Goal: Task Accomplishment & Management: Manage account settings

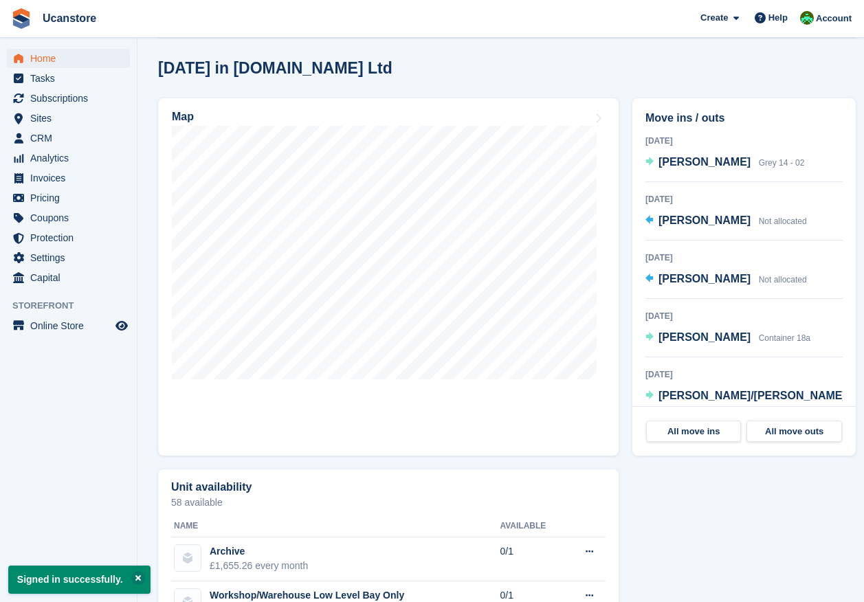
scroll to position [138, 0]
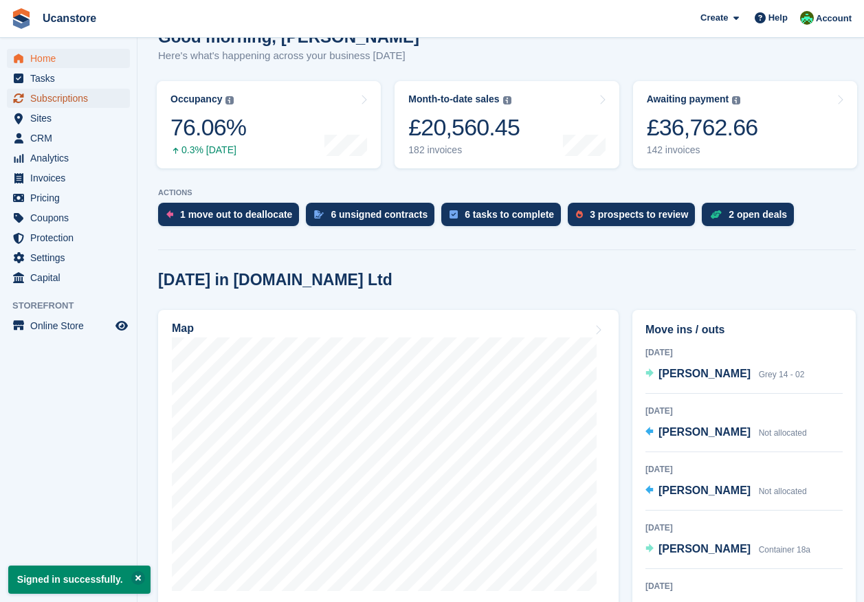
click at [30, 95] on span "Subscriptions" at bounding box center [71, 98] width 83 height 19
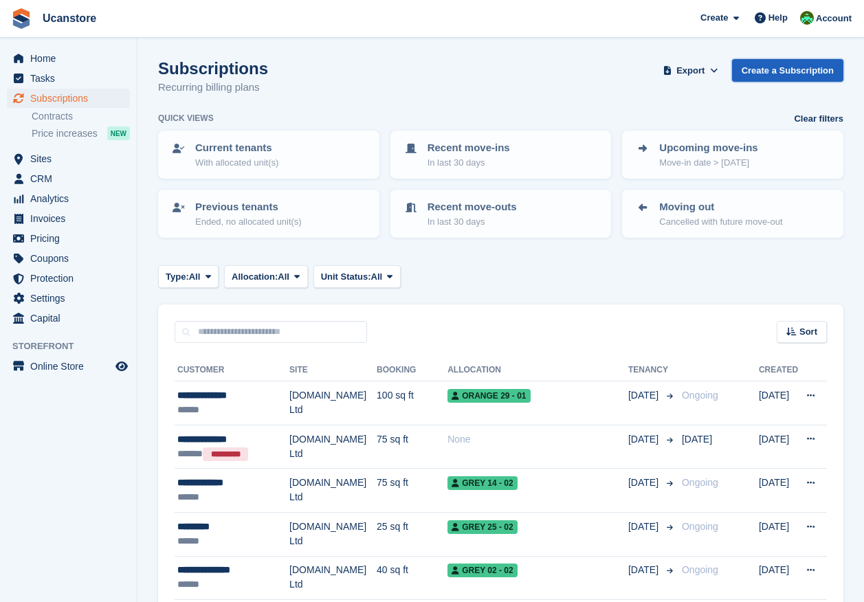
click at [790, 75] on link "Create a Subscription" at bounding box center [787, 70] width 111 height 23
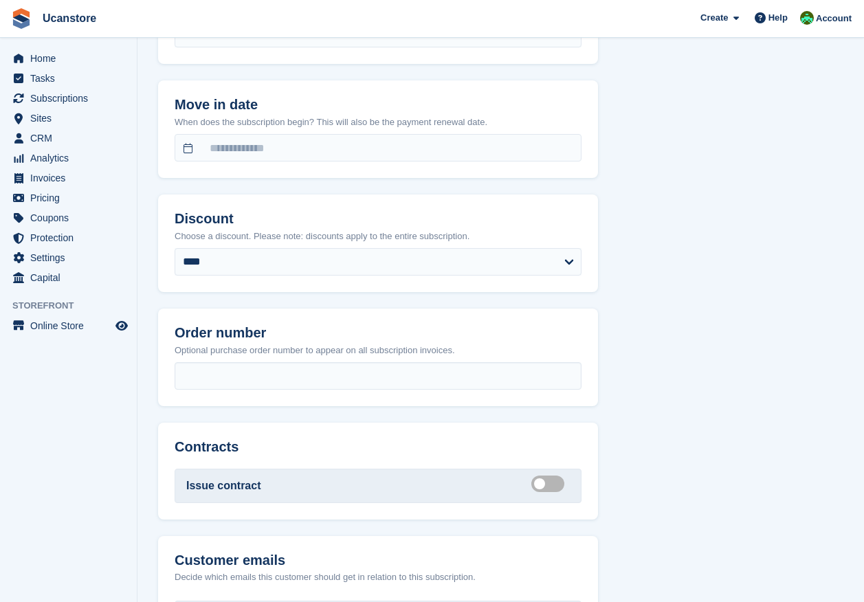
scroll to position [1032, 0]
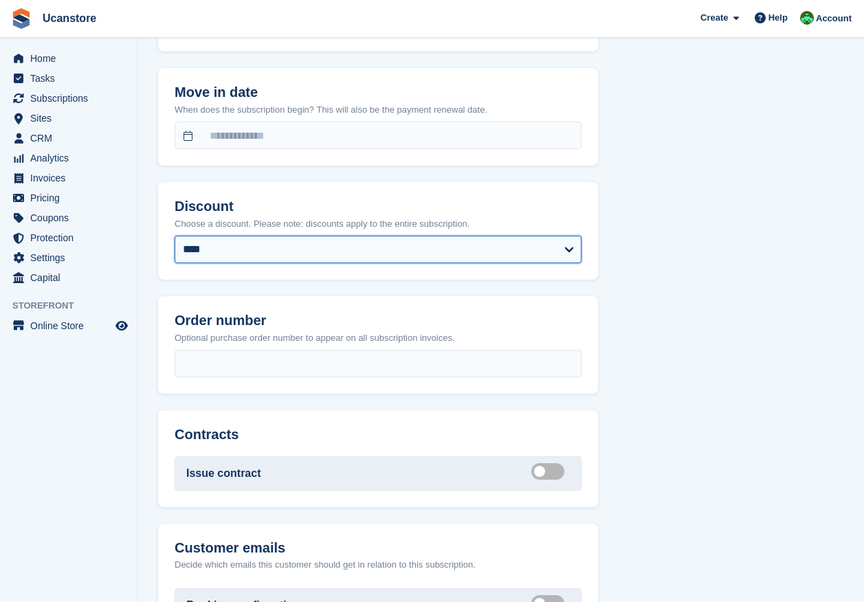
click at [236, 263] on select "**********" at bounding box center [378, 250] width 407 height 28
click at [237, 254] on select "**********" at bounding box center [378, 250] width 407 height 28
click at [723, 224] on div "**********" at bounding box center [501, 53] width 686 height 1941
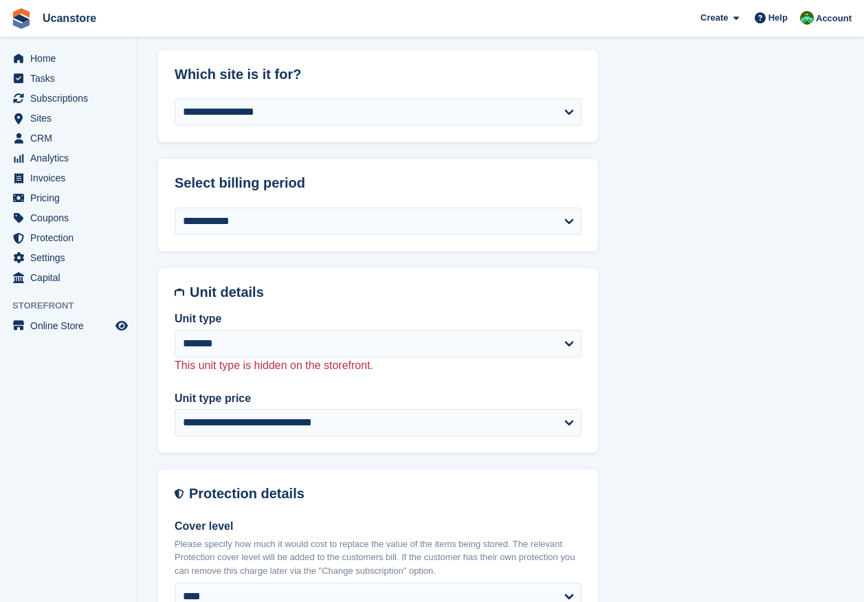
scroll to position [275, 0]
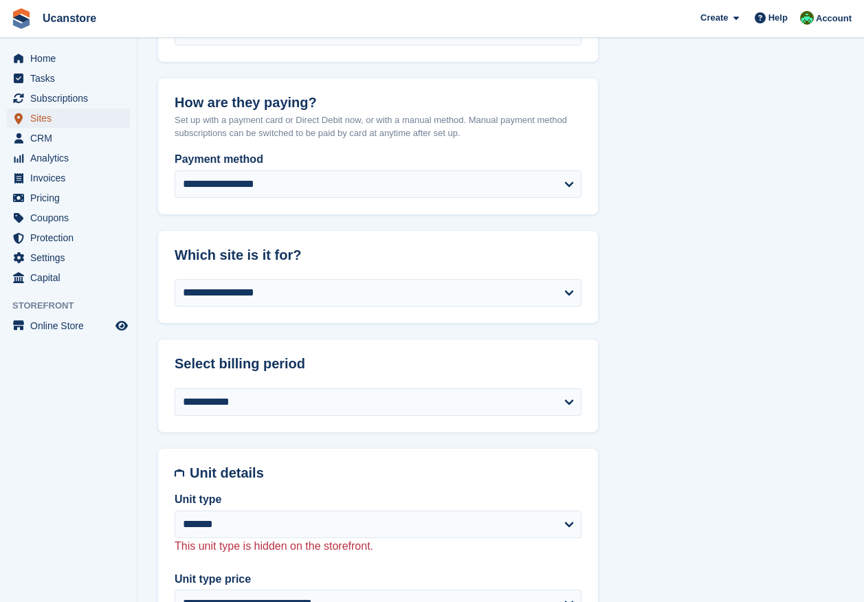
click at [56, 116] on span "Sites" at bounding box center [71, 118] width 83 height 19
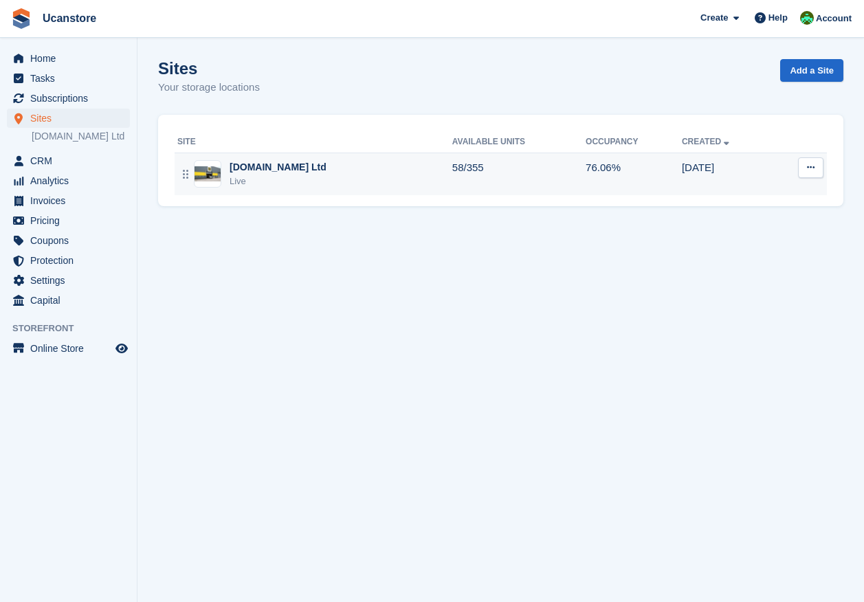
click at [303, 191] on td "Ucanstore.com Ltd Live" at bounding box center [314, 174] width 278 height 43
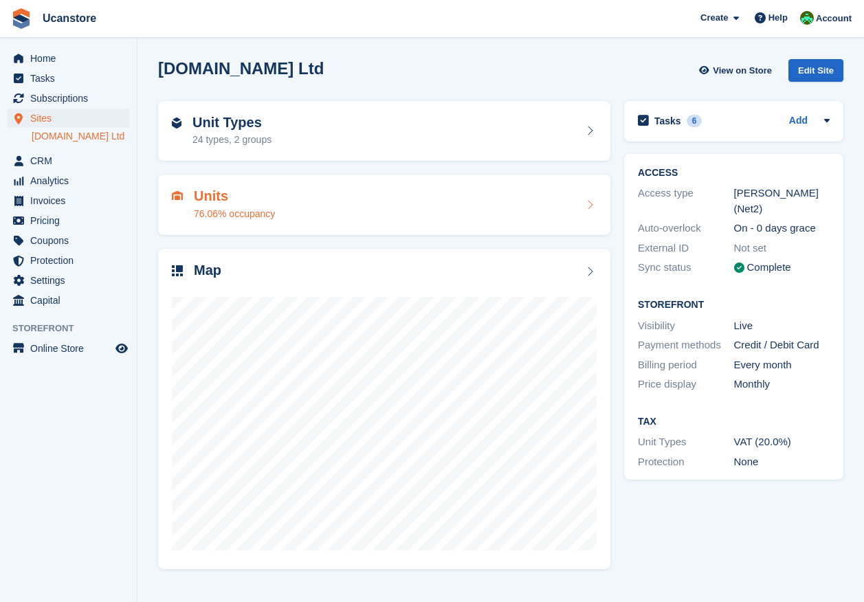
click at [264, 213] on div "76.06% occupancy" at bounding box center [234, 214] width 81 height 14
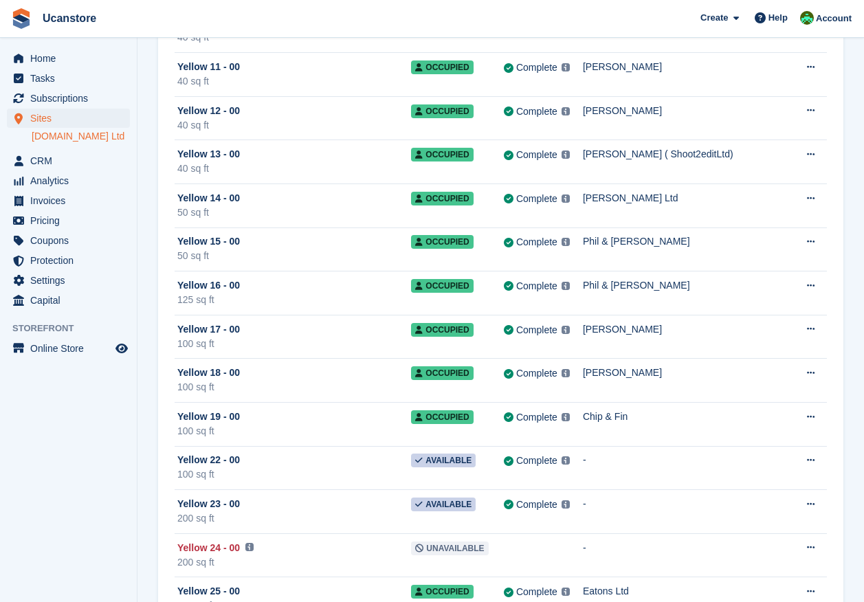
scroll to position [14673, 0]
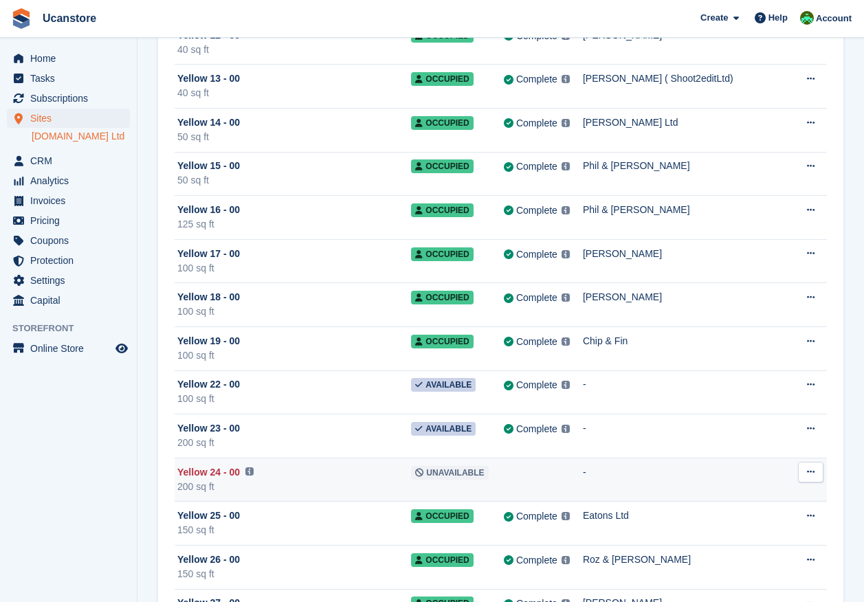
click at [400, 468] on div "Yellow 24 - 00 This unit will not be synced until a Paxton Number has been adde…" at bounding box center [294, 473] width 234 height 14
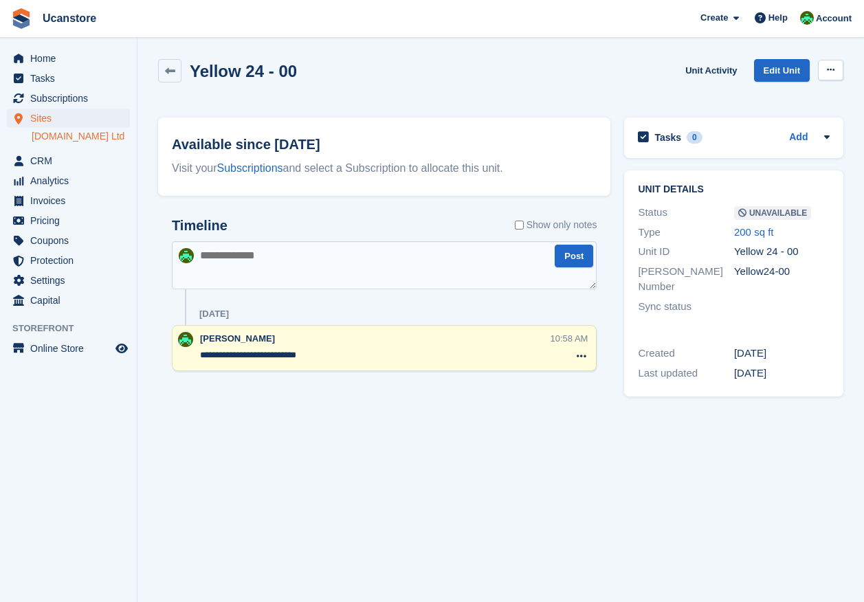
click at [833, 67] on icon at bounding box center [831, 69] width 8 height 9
click at [644, 61] on div "Yellow 24 - 00 Unit Activity Edit Unit Make Available Delete unit" at bounding box center [501, 78] width 686 height 39
click at [39, 55] on span "Home" at bounding box center [71, 58] width 83 height 19
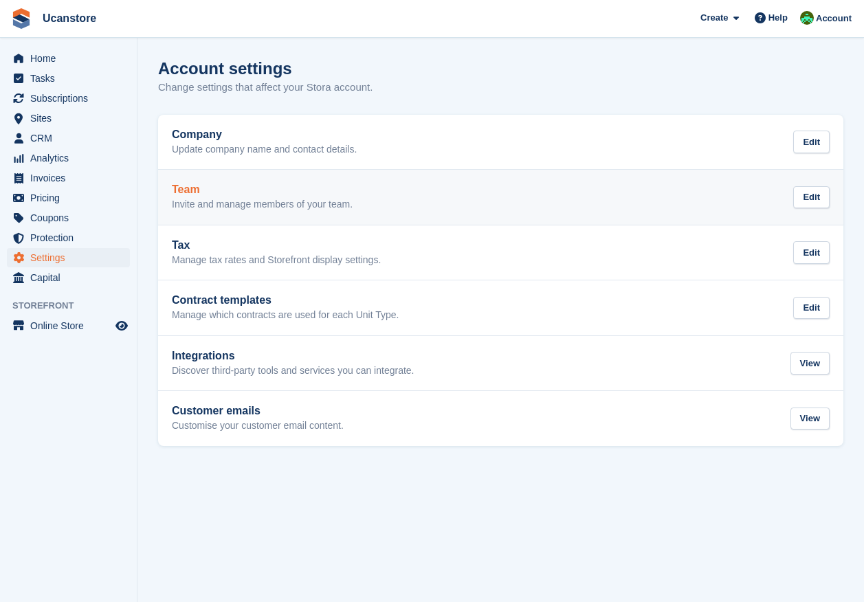
click at [349, 200] on p "Invite and manage members of your team." at bounding box center [262, 205] width 181 height 12
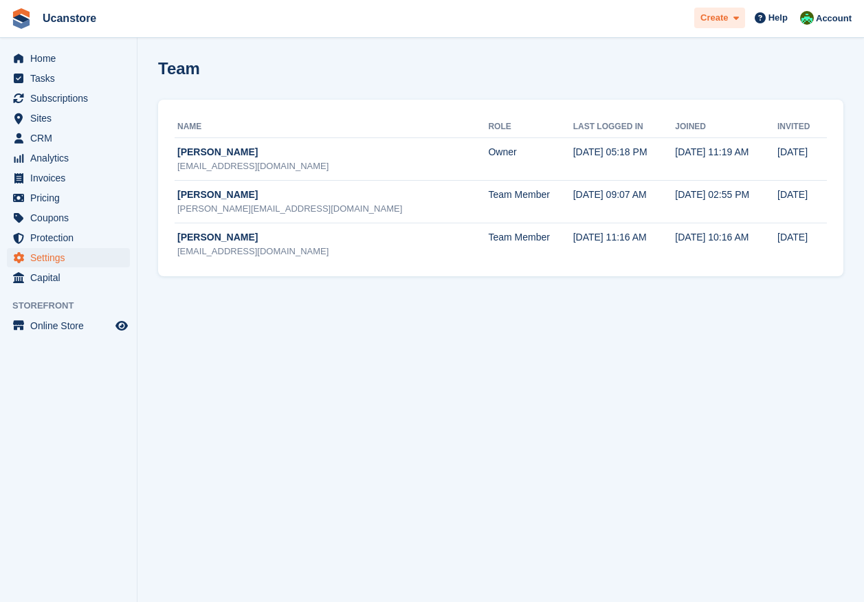
click at [723, 15] on span "Create" at bounding box center [715, 18] width 28 height 14
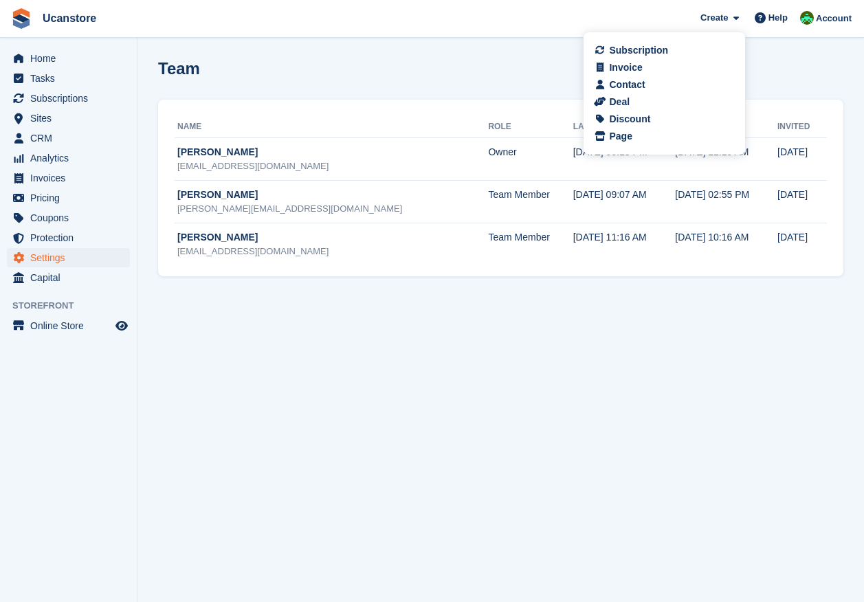
click at [583, 323] on section "Team Name Role Last logged in Joined Invited John Johns jj@ucanstore.com Owner …" at bounding box center [501, 301] width 727 height 602
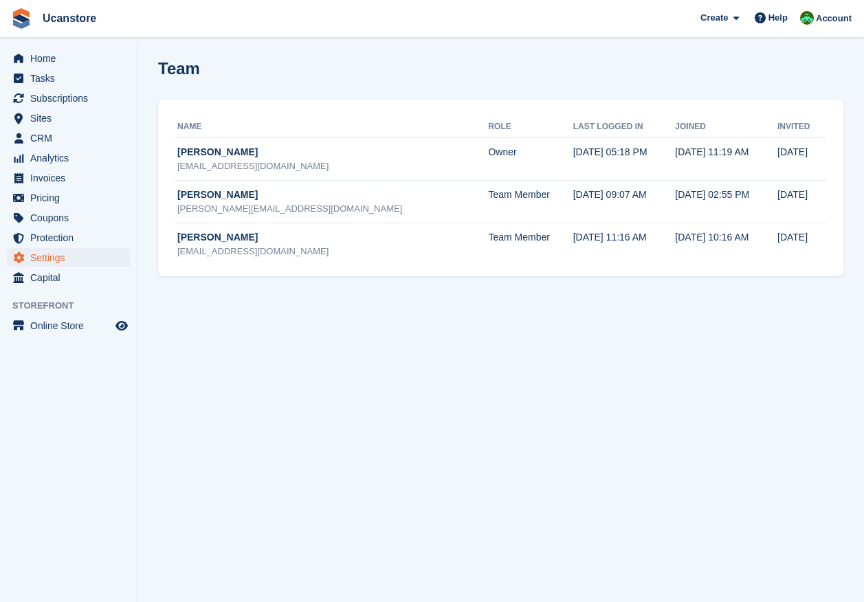
click at [197, 74] on h1 "Team" at bounding box center [179, 68] width 42 height 19
click at [188, 71] on h1 "Team" at bounding box center [179, 68] width 42 height 19
click at [831, 16] on span "Account" at bounding box center [834, 19] width 36 height 14
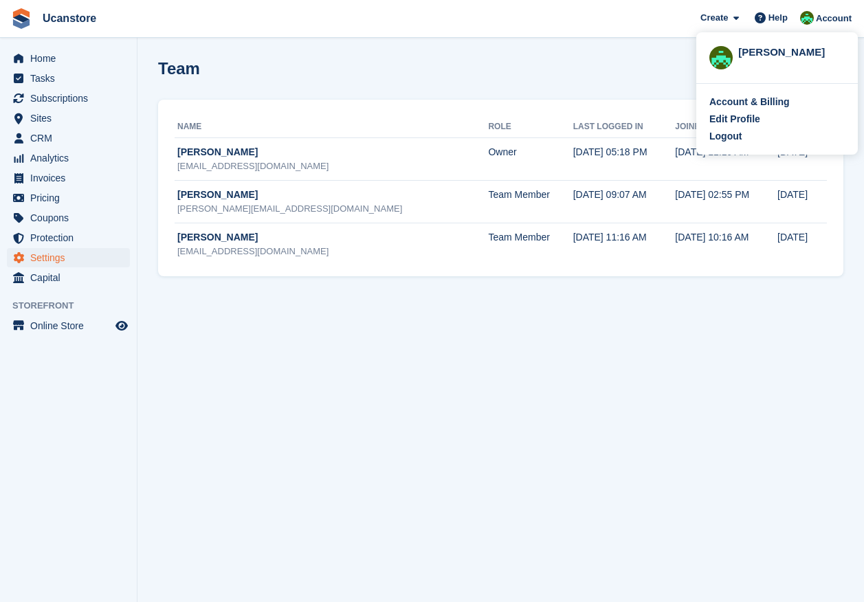
drag, startPoint x: 430, startPoint y: 433, endPoint x: 314, endPoint y: 281, distance: 191.5
click at [430, 432] on section "Team Name Role Last logged in Joined Invited John Johns jj@ucanstore.com Owner …" at bounding box center [501, 301] width 727 height 602
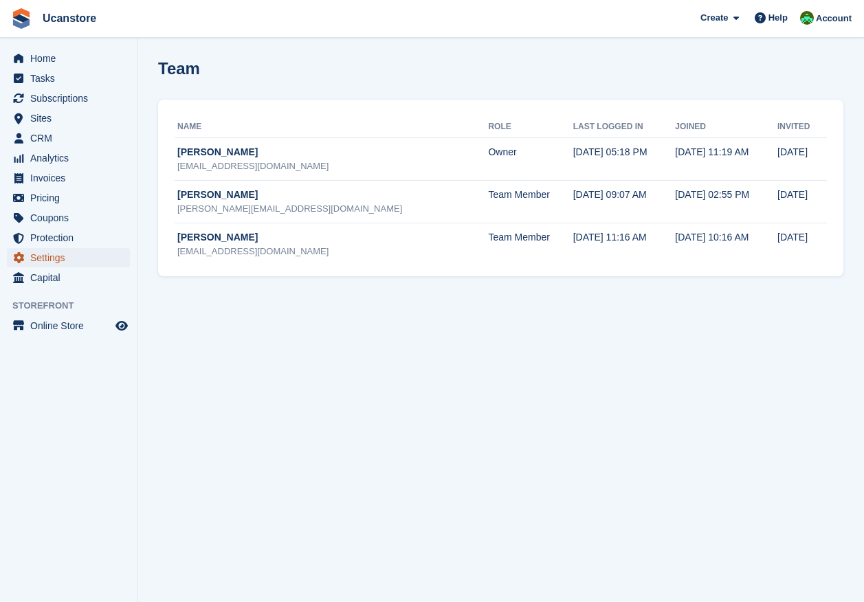
click at [41, 254] on span "Settings" at bounding box center [71, 257] width 83 height 19
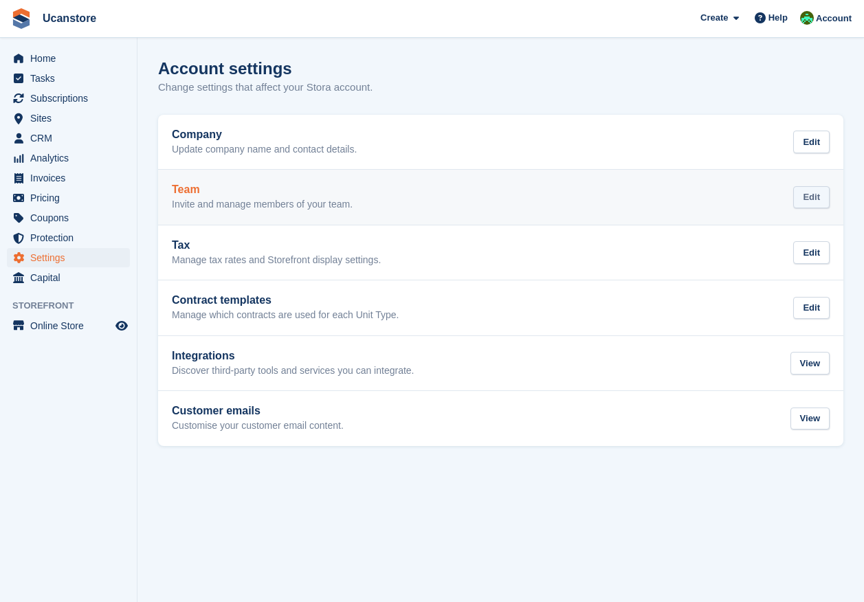
click at [813, 195] on div "Edit" at bounding box center [812, 197] width 36 height 23
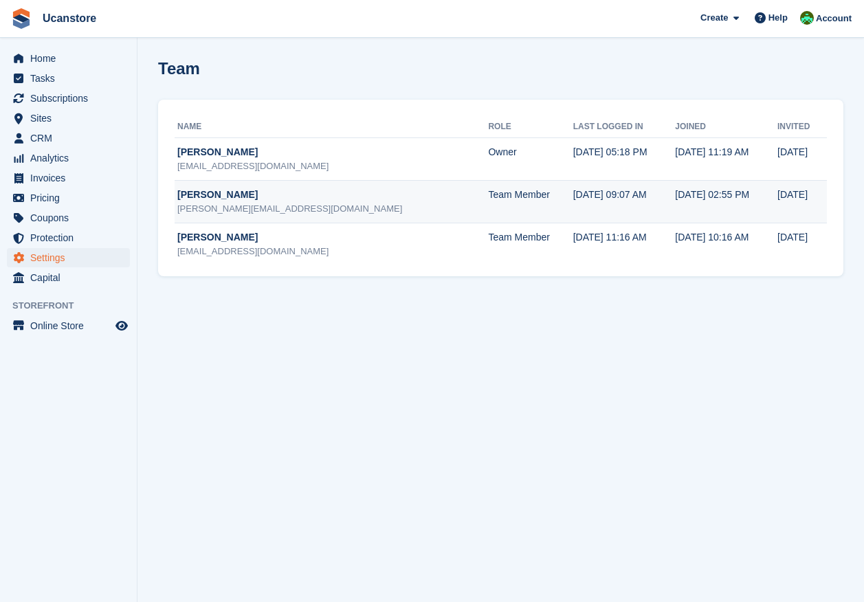
click at [230, 193] on div "[PERSON_NAME]" at bounding box center [332, 195] width 311 height 14
click at [216, 201] on div "[PERSON_NAME]" at bounding box center [332, 195] width 311 height 14
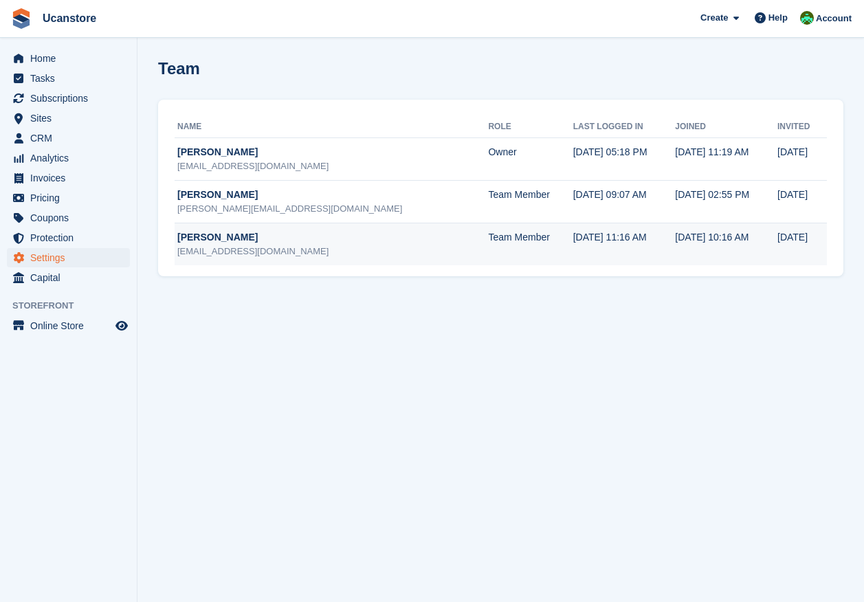
click at [219, 246] on div "phil.may@ucanstore.com" at bounding box center [332, 252] width 311 height 14
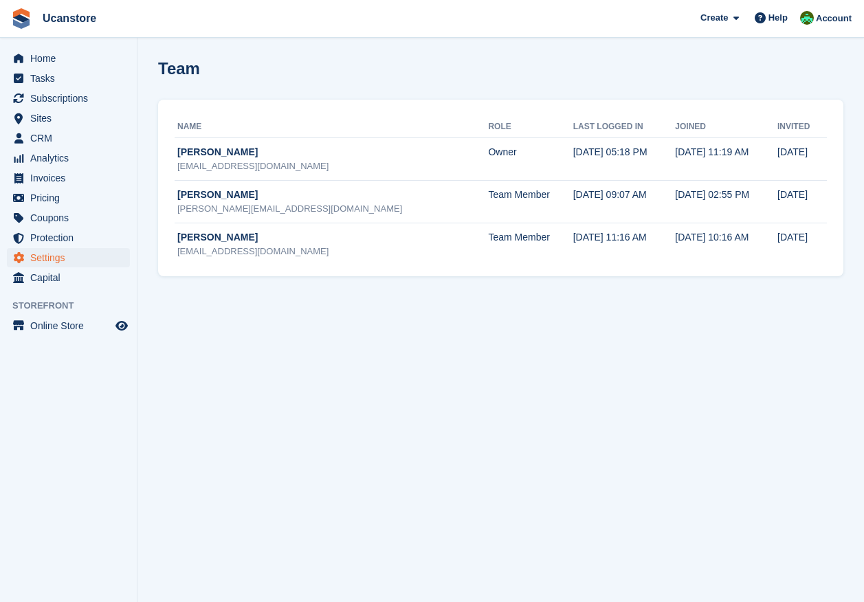
click at [235, 314] on section "Team Name Role Last logged in Joined Invited John Johns jj@ucanstore.com Owner …" at bounding box center [501, 301] width 727 height 602
click at [732, 23] on span at bounding box center [733, 18] width 11 height 16
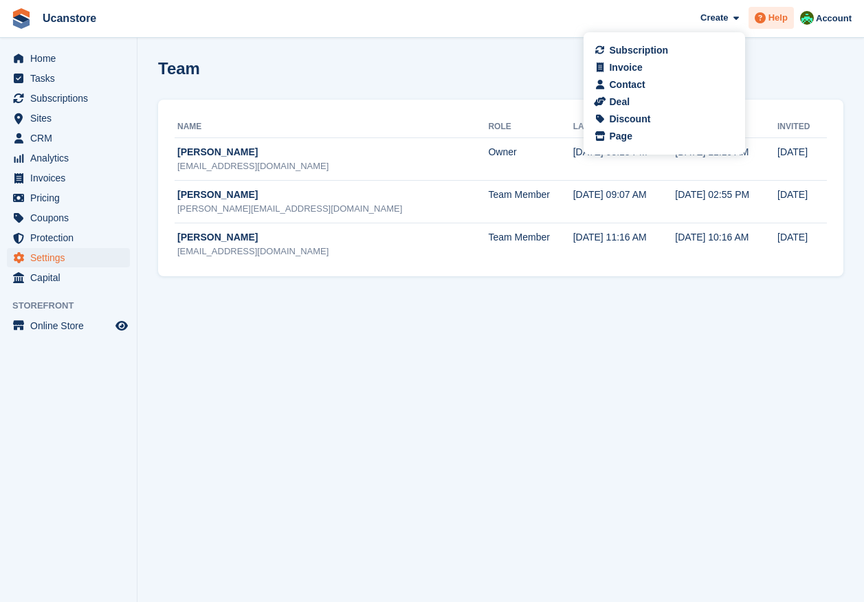
click at [781, 19] on span "Help" at bounding box center [778, 18] width 19 height 14
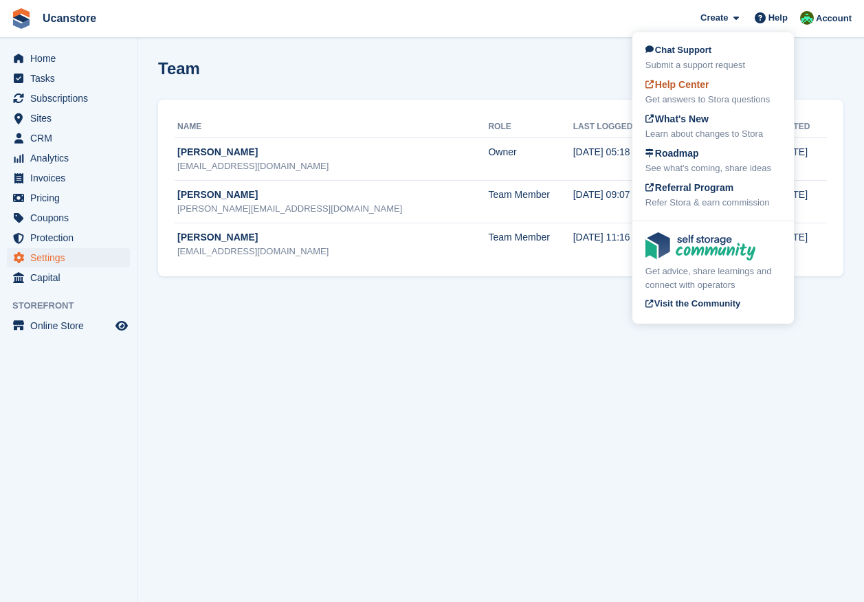
click at [721, 91] on div "Help Center Get answers to Stora questions" at bounding box center [713, 92] width 135 height 29
